Goal: Book appointment/travel/reservation

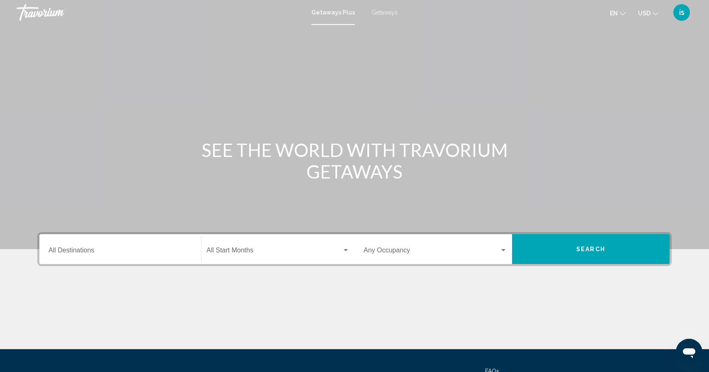
scroll to position [79, 0]
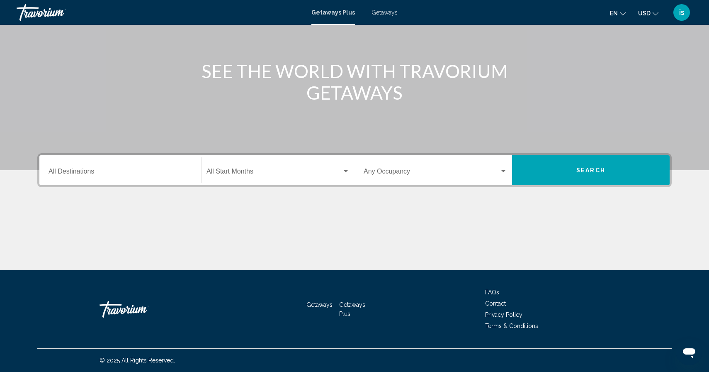
click at [261, 181] on div "Start Month All Start Months" at bounding box center [278, 170] width 143 height 26
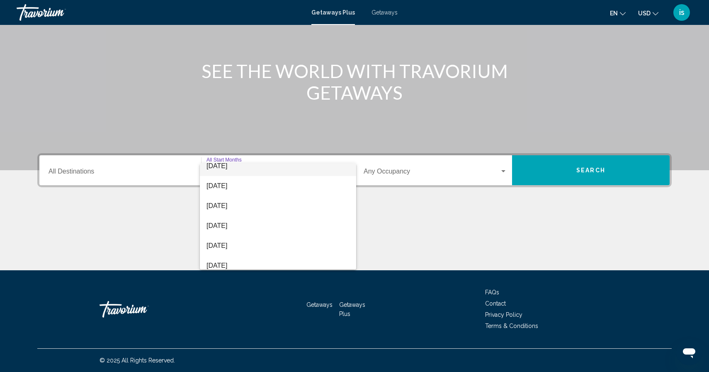
scroll to position [54, 0]
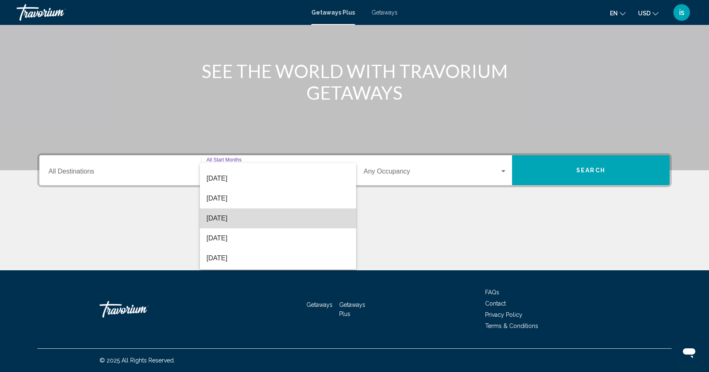
click at [225, 216] on span "[DATE]" at bounding box center [278, 218] width 143 height 20
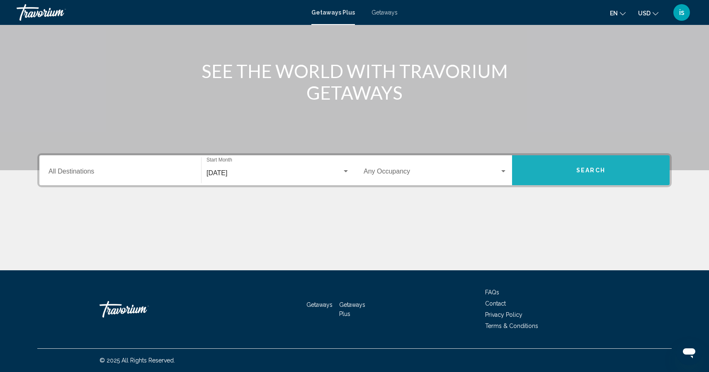
click at [594, 172] on span "Search" at bounding box center [591, 170] width 29 height 7
